Goal: Download file/media

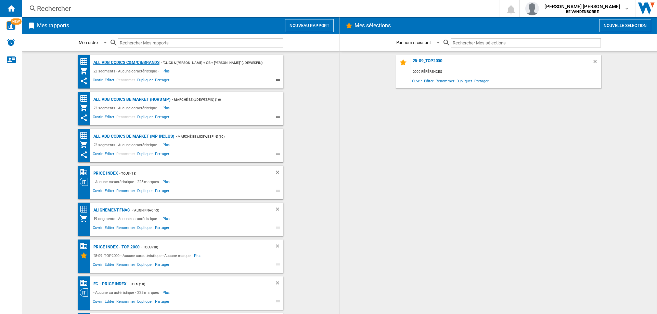
click at [122, 60] on div "ALL VDB CODICS C&M/CB/BRANDS" at bounding box center [126, 63] width 68 height 9
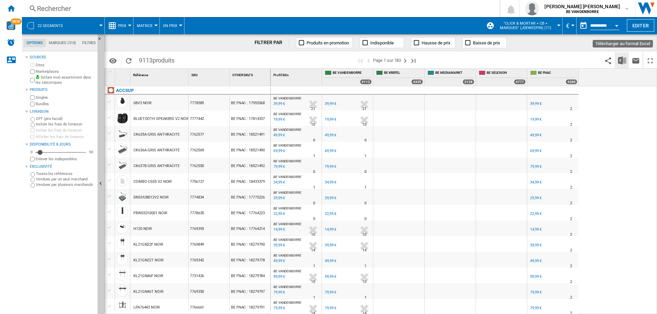
click at [625, 55] on button "Télécharger au format Excel" at bounding box center [622, 60] width 14 height 16
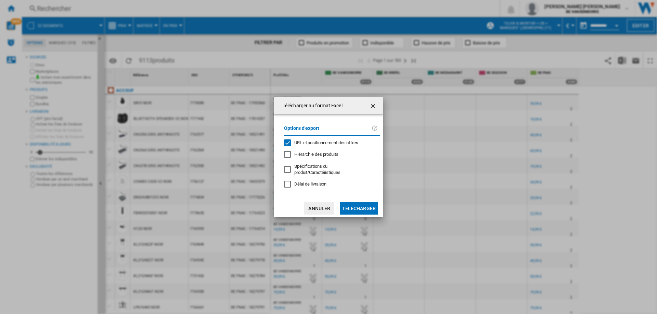
click at [323, 144] on span "URL et positionnement des offres" at bounding box center [326, 142] width 64 height 5
click at [364, 208] on button "Télécharger" at bounding box center [359, 209] width 38 height 12
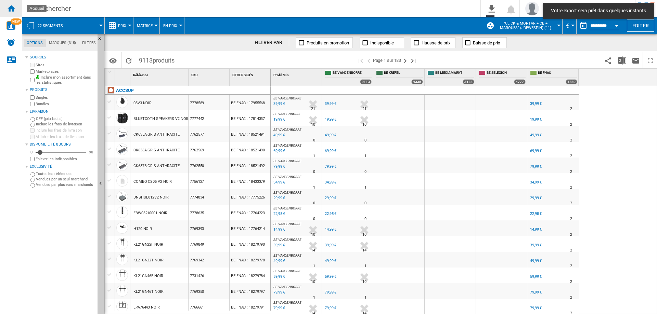
click at [14, 12] on ng-md-icon "Accueil" at bounding box center [11, 8] width 8 height 8
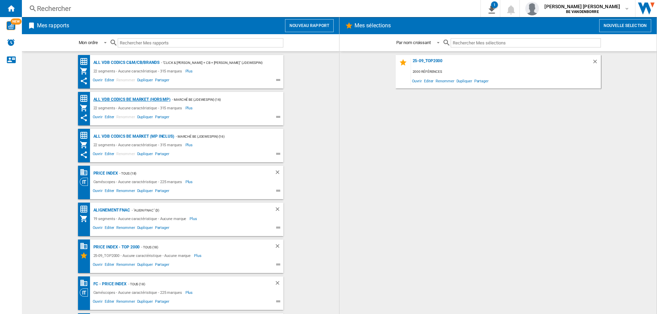
click at [143, 100] on div "ALL VDB CODICS BE MARKET (hors MP)" at bounding box center [131, 99] width 79 height 9
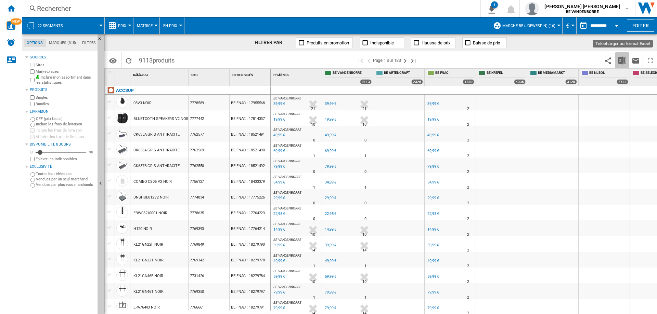
click at [624, 62] on img "Télécharger au format Excel" at bounding box center [622, 60] width 8 height 8
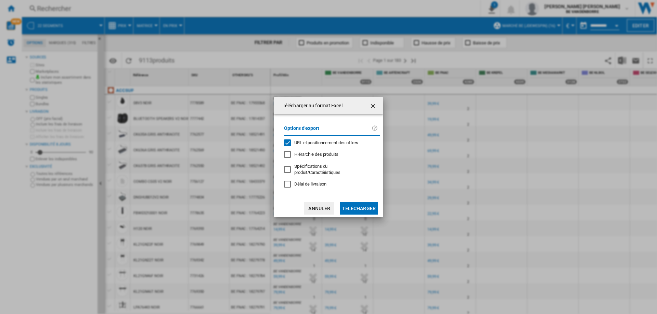
click at [320, 141] on div "Options d'export URL et positionnement des offres Hiérarchie des produits Spéci…" at bounding box center [332, 157] width 103 height 72
click at [320, 145] on span "URL et positionnement des offres" at bounding box center [326, 142] width 64 height 5
click at [355, 204] on button "Télécharger" at bounding box center [359, 209] width 38 height 12
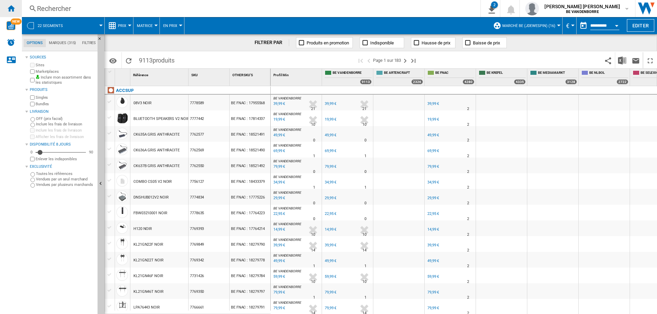
click at [6, 5] on div "Accueil" at bounding box center [11, 8] width 22 height 17
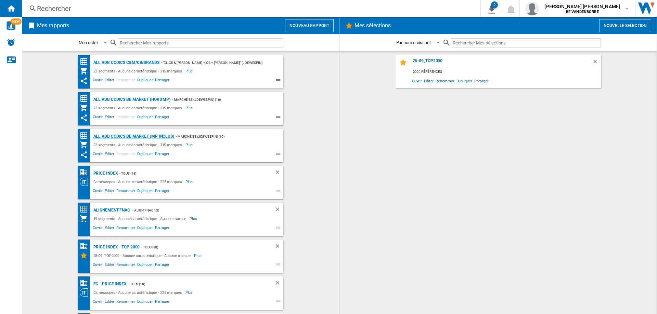
click at [147, 135] on div "ALL VDB CODICS BE MARKET (MP inclus)" at bounding box center [133, 136] width 82 height 9
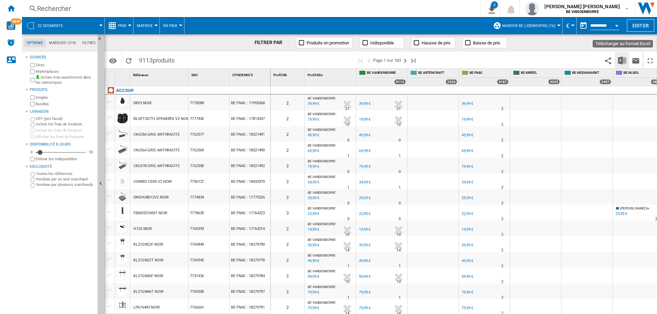
click at [621, 62] on img "Télécharger au format Excel" at bounding box center [622, 60] width 8 height 8
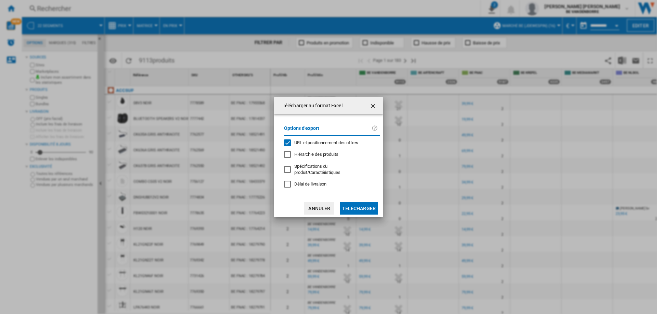
click at [339, 141] on div "Options d'export URL et positionnement des offres Hiérarchie des produits Spéci…" at bounding box center [332, 157] width 103 height 72
click at [329, 145] on span "URL et positionnement des offres" at bounding box center [326, 142] width 64 height 5
click at [361, 205] on button "Télécharger" at bounding box center [359, 209] width 38 height 12
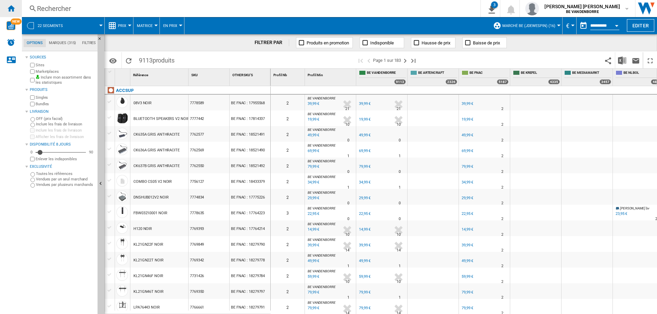
click at [1, 9] on div "Accueil" at bounding box center [11, 8] width 22 height 17
